Goal: Task Accomplishment & Management: Complete application form

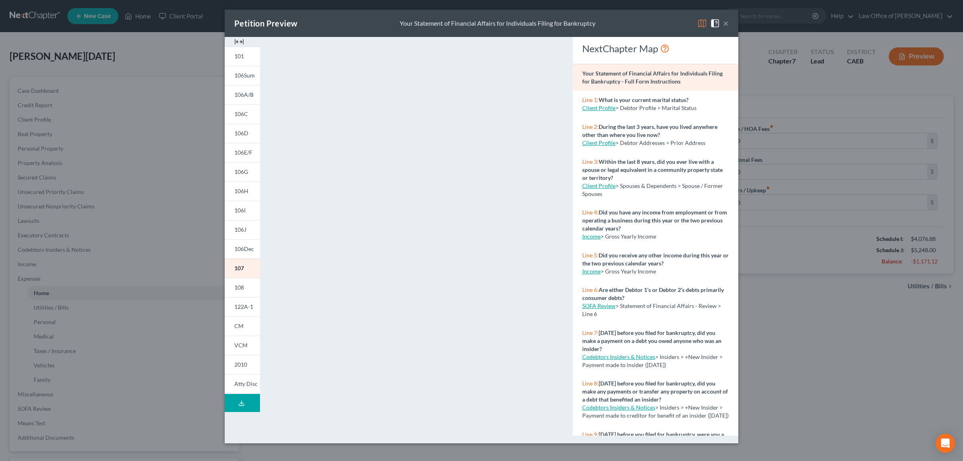
drag, startPoint x: 723, startPoint y: 22, endPoint x: 595, endPoint y: 63, distance: 134.3
click at [724, 23] on button "×" at bounding box center [726, 23] width 6 height 10
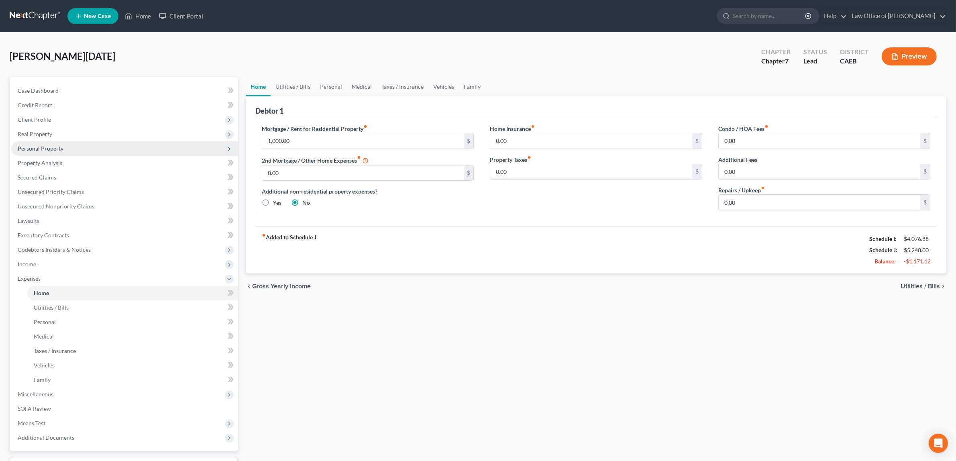
click at [33, 145] on span "Personal Property" at bounding box center [41, 148] width 46 height 7
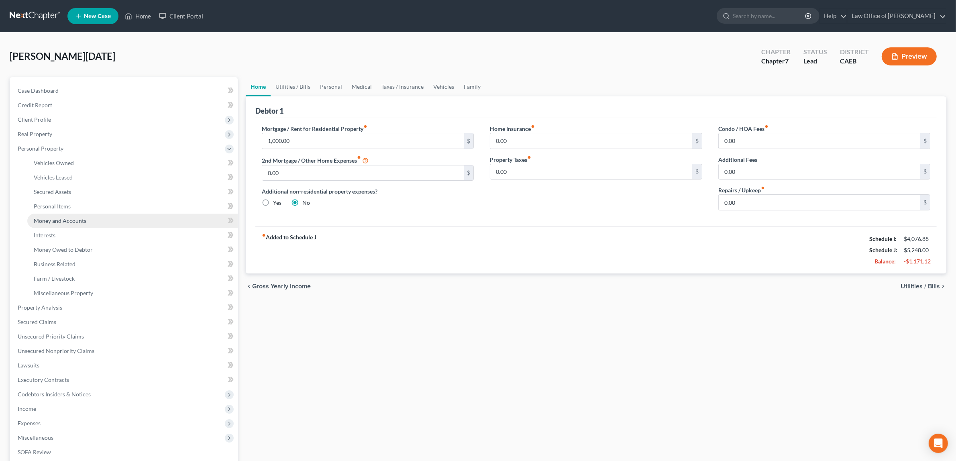
click at [49, 215] on link "Money and Accounts" at bounding box center [132, 220] width 210 height 14
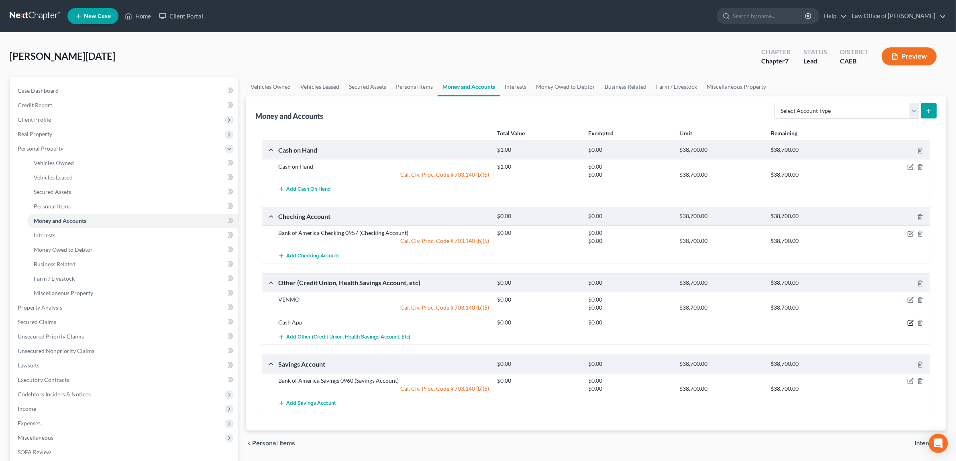
click at [911, 322] on icon "button" at bounding box center [910, 322] width 6 height 6
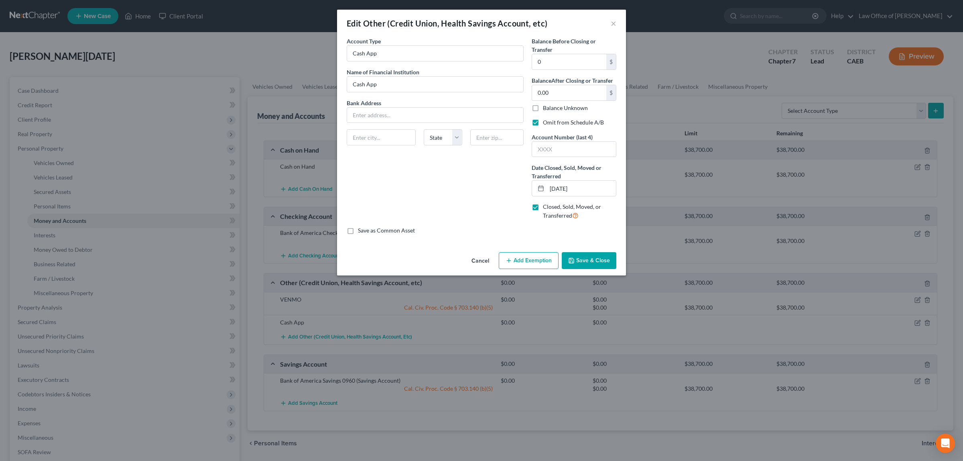
click at [594, 259] on button "Save & Close" at bounding box center [589, 260] width 55 height 17
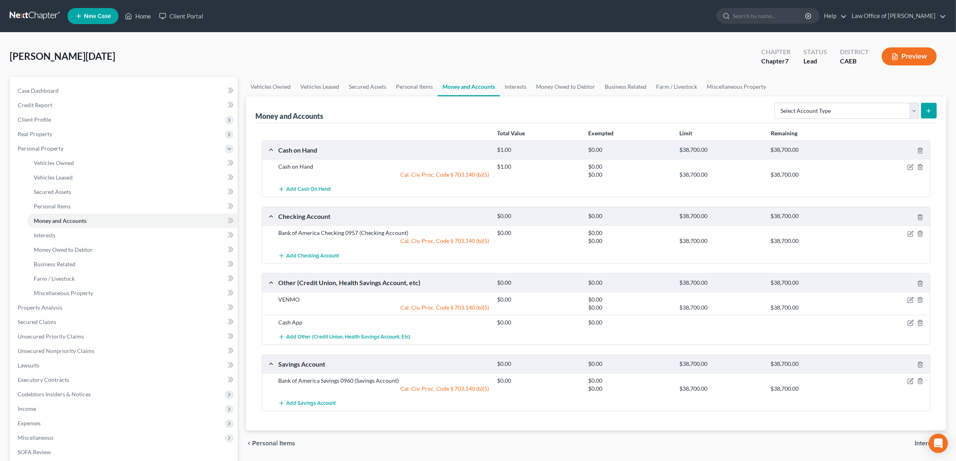
click at [905, 50] on button "Preview" at bounding box center [908, 56] width 55 height 18
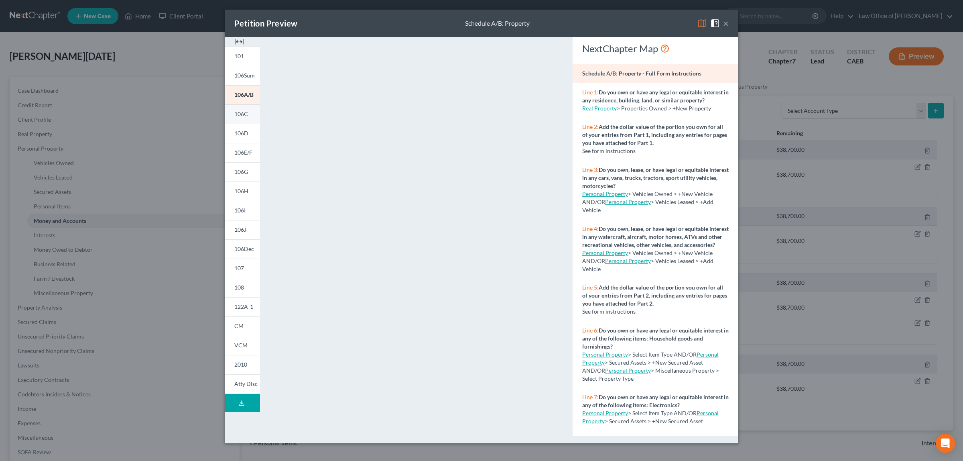
click at [247, 112] on span "106C" at bounding box center [241, 113] width 14 height 7
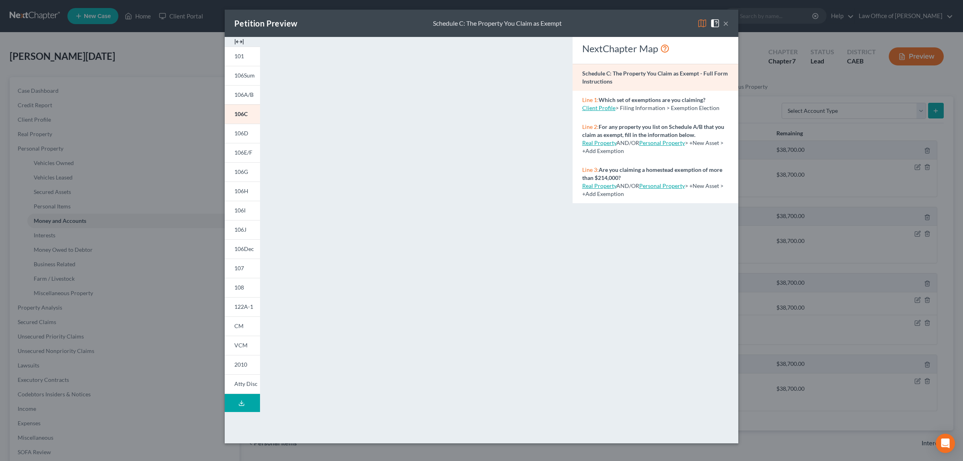
click at [727, 23] on button "×" at bounding box center [726, 23] width 6 height 10
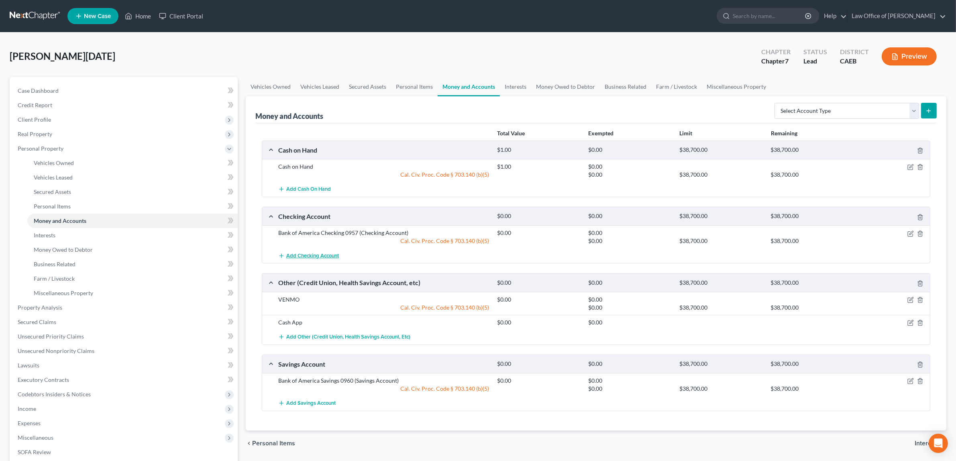
click at [330, 253] on span "Add Checking Account" at bounding box center [312, 255] width 53 height 6
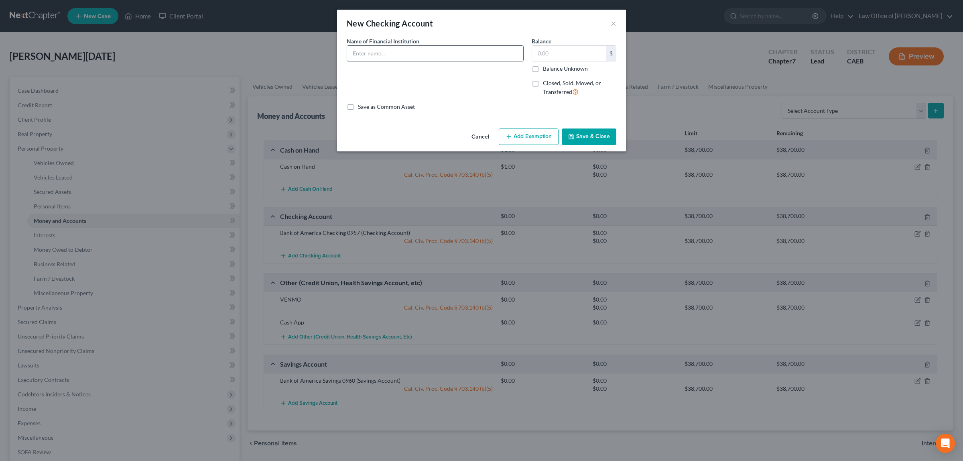
click at [431, 56] on input "text" at bounding box center [435, 53] width 176 height 15
type input "Monterra Credit Union Checking 0080"
click at [536, 134] on button "Add Exemption" at bounding box center [529, 136] width 60 height 17
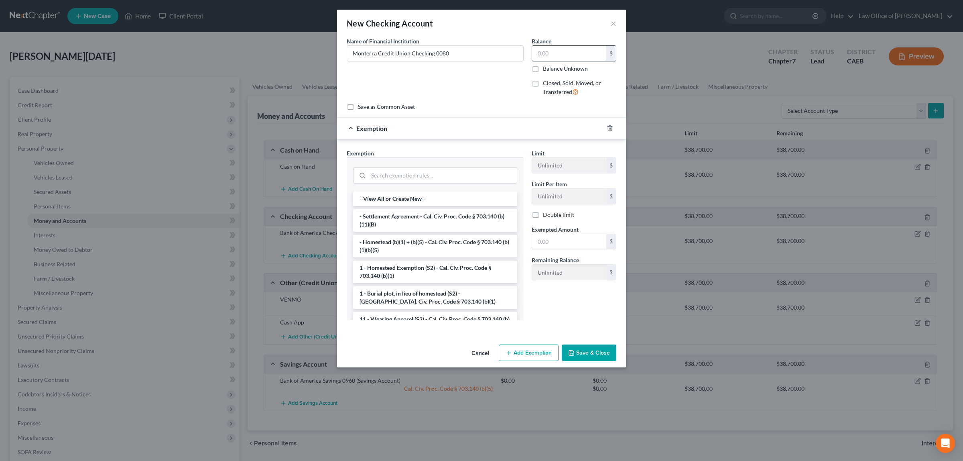
click at [553, 53] on input "text" at bounding box center [569, 53] width 74 height 15
type input "0.00"
click at [438, 173] on input "search" at bounding box center [442, 175] width 148 height 15
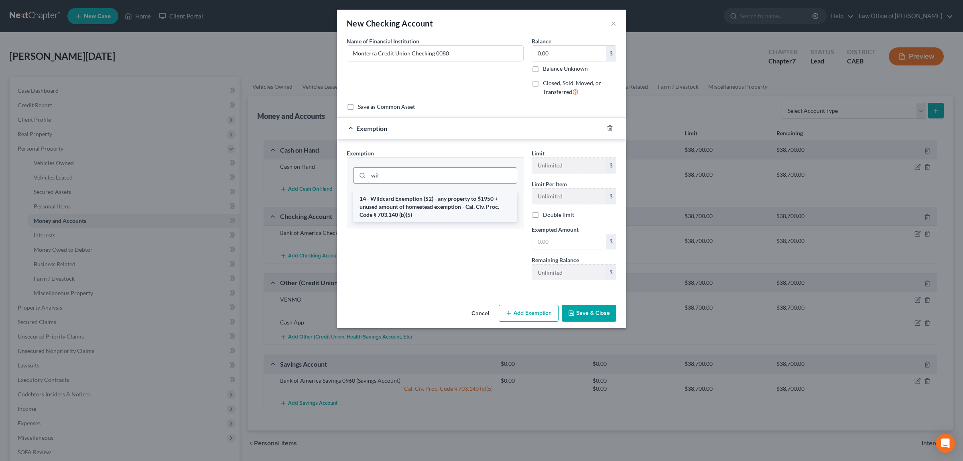
type input "wil"
click at [449, 198] on li "14 - Wildcard Exemption (S2) - any property to $1950 + unused amount of homeste…" at bounding box center [435, 206] width 164 height 30
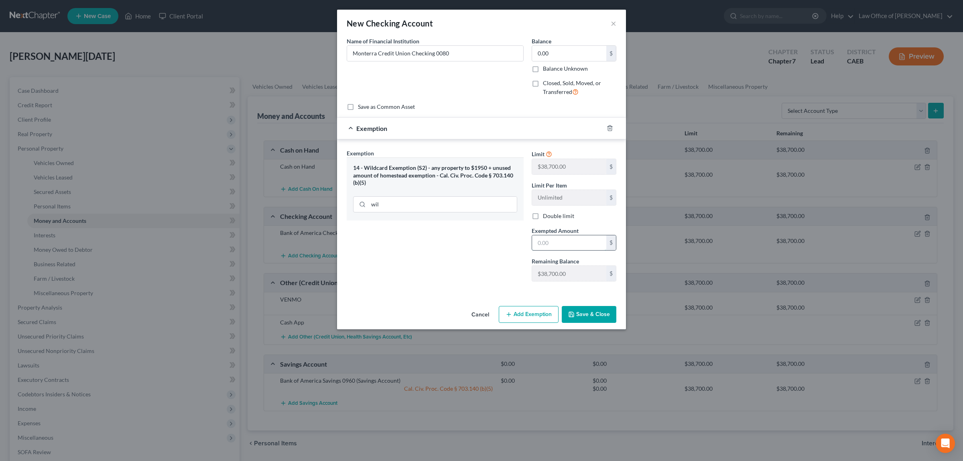
click at [551, 245] on input "text" at bounding box center [569, 242] width 74 height 15
type input "0.00"
click at [585, 315] on button "Save & Close" at bounding box center [589, 314] width 55 height 17
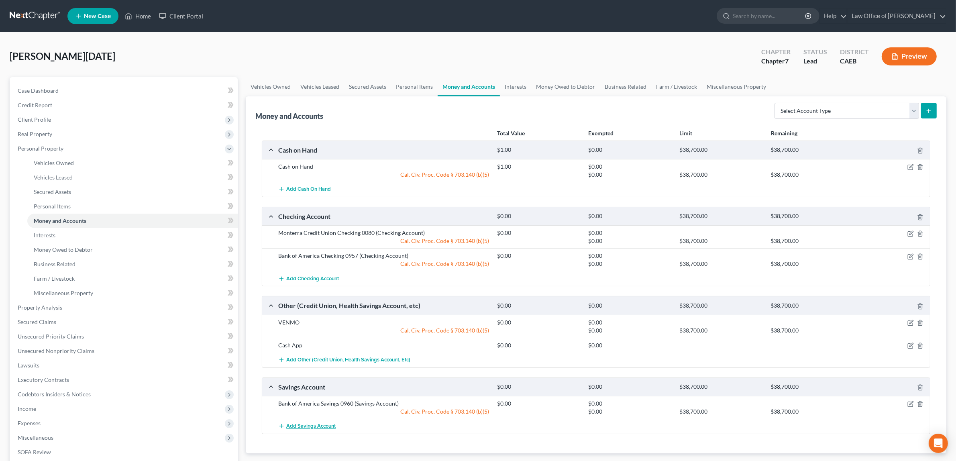
click at [306, 427] on span "Add Savings Account" at bounding box center [310, 426] width 49 height 6
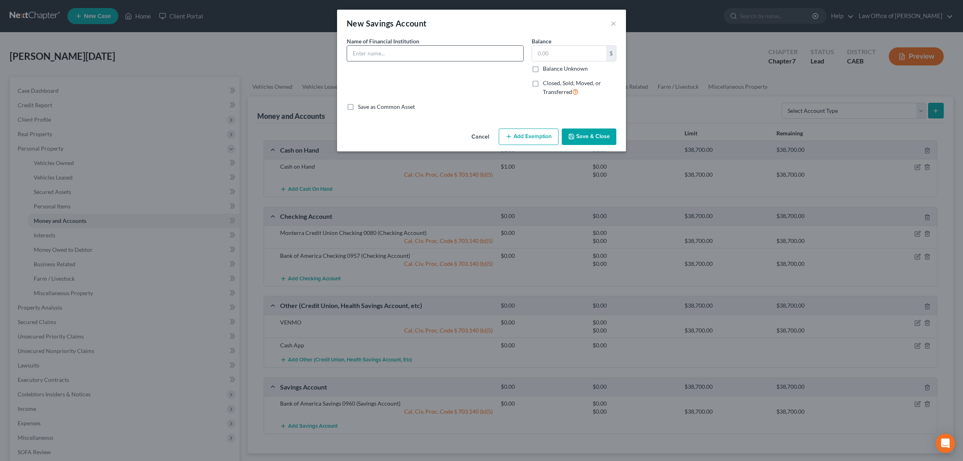
click at [447, 49] on input "text" at bounding box center [435, 53] width 176 height 15
type input "Monterra Credit Union Savings 0000"
type input "0.00"
click at [524, 133] on button "Add Exemption" at bounding box center [529, 136] width 60 height 17
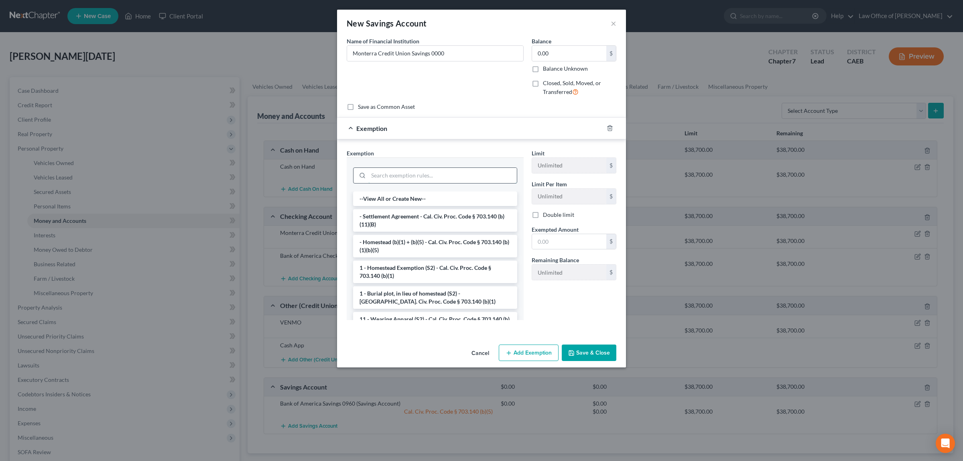
click at [441, 177] on input "search" at bounding box center [442, 175] width 148 height 15
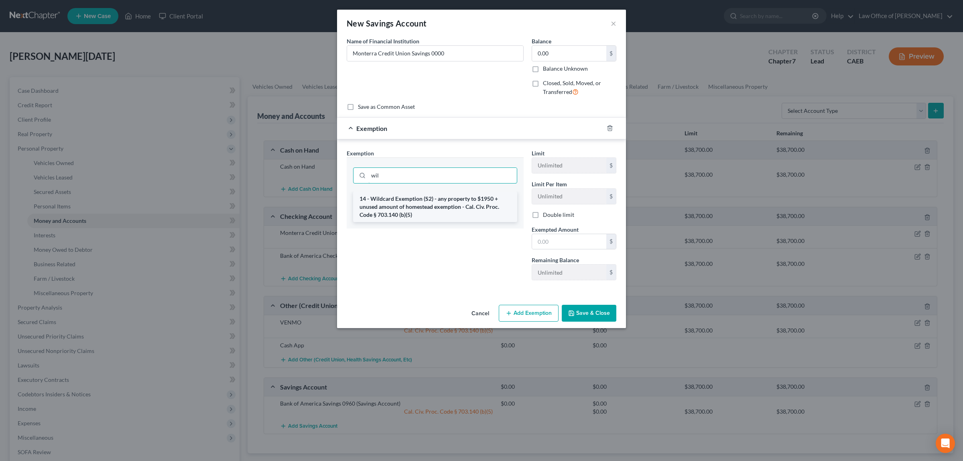
type input "wil"
click at [447, 205] on li "14 - Wildcard Exemption (S2) - any property to $1950 + unused amount of homeste…" at bounding box center [435, 206] width 164 height 30
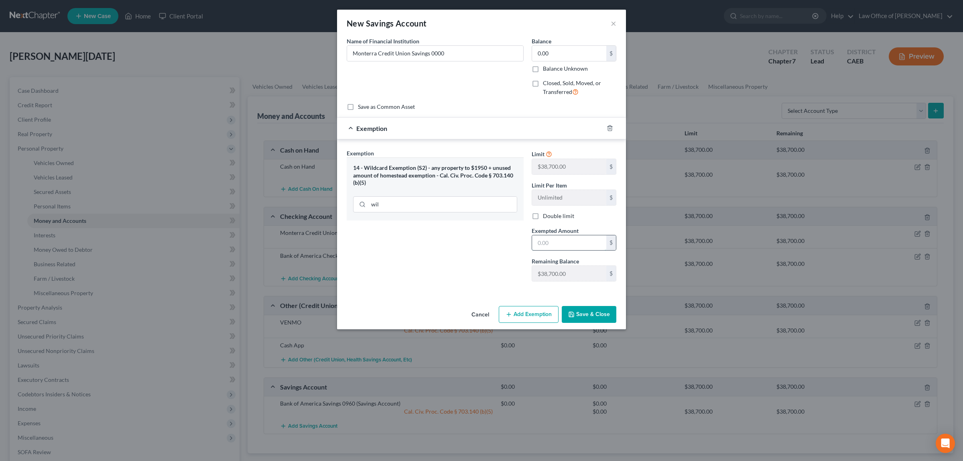
drag, startPoint x: 556, startPoint y: 244, endPoint x: 562, endPoint y: 248, distance: 6.7
click at [556, 244] on input "text" at bounding box center [569, 242] width 74 height 15
type input "0.00"
click at [591, 310] on button "Save & Close" at bounding box center [589, 314] width 55 height 17
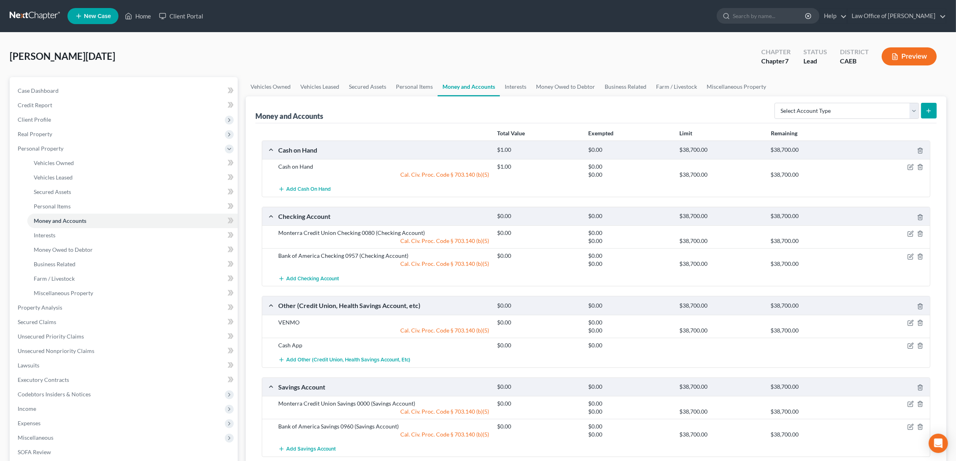
click at [901, 55] on button "Preview" at bounding box center [908, 56] width 55 height 18
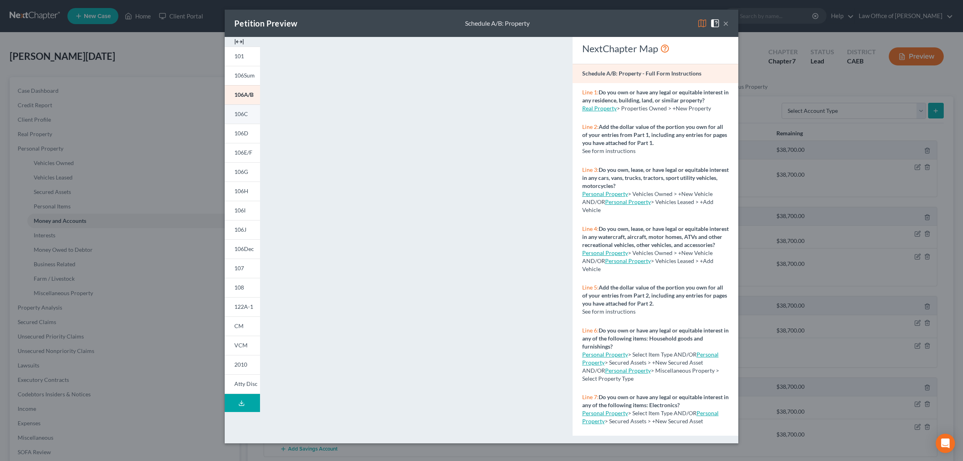
click at [245, 112] on span "106C" at bounding box center [241, 113] width 14 height 7
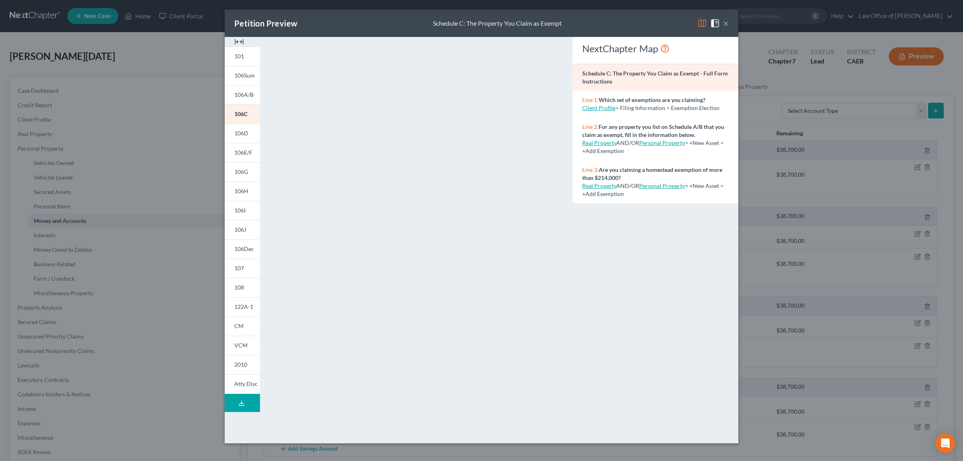
click at [726, 22] on button "×" at bounding box center [726, 23] width 6 height 10
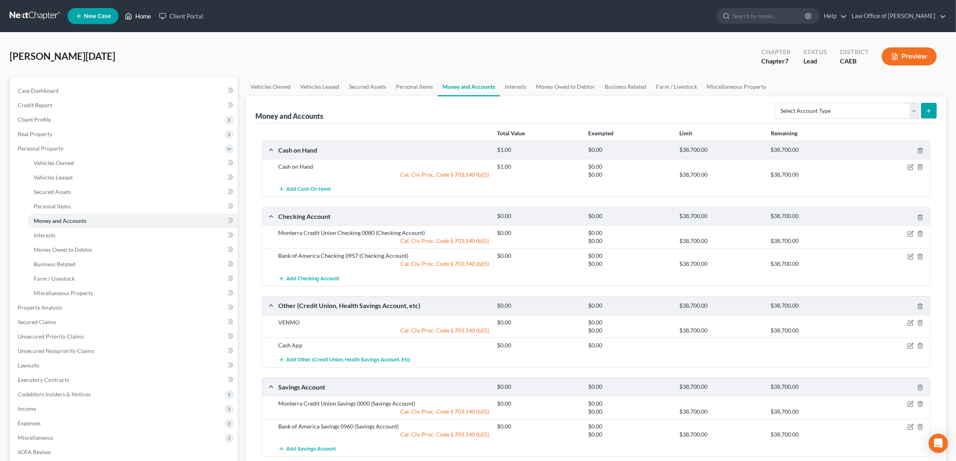
click at [142, 15] on link "Home" at bounding box center [138, 16] width 34 height 14
